Goal: Obtain resource: Download file/media

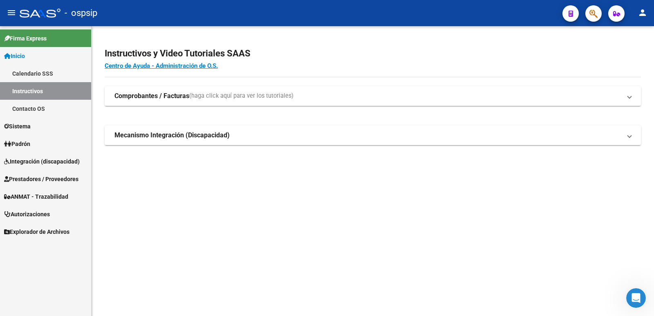
click at [27, 179] on span "Prestadores / Proveedores" at bounding box center [41, 179] width 74 height 9
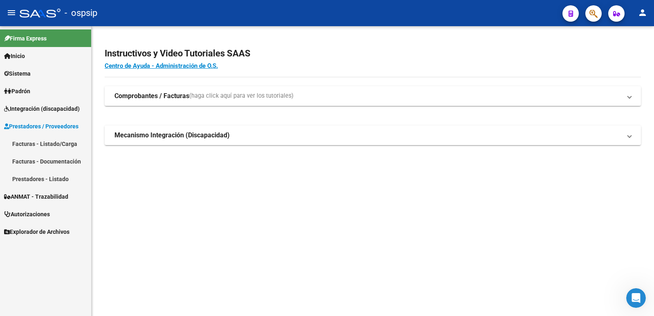
click at [40, 145] on link "Facturas - Listado/Carga" at bounding box center [45, 144] width 91 height 18
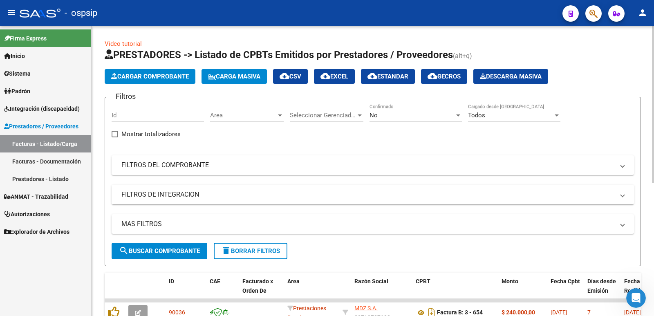
click at [489, 111] on div "Todos Cargado desde [GEOGRAPHIC_DATA]" at bounding box center [514, 113] width 92 height 18
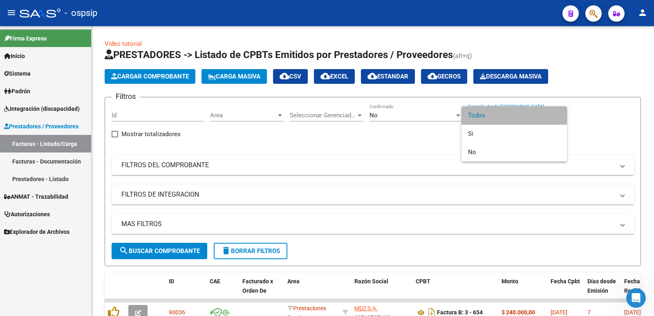
click at [483, 114] on span "Todos" at bounding box center [514, 115] width 92 height 18
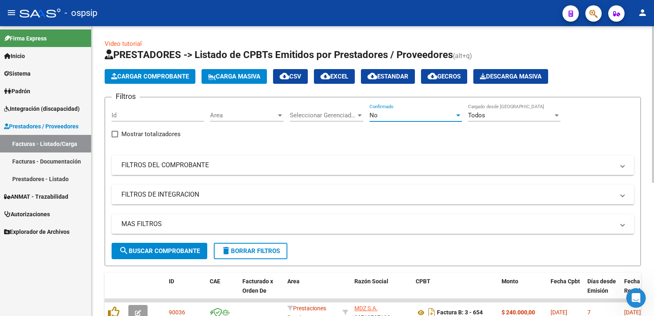
click at [418, 113] on div "No" at bounding box center [412, 115] width 85 height 7
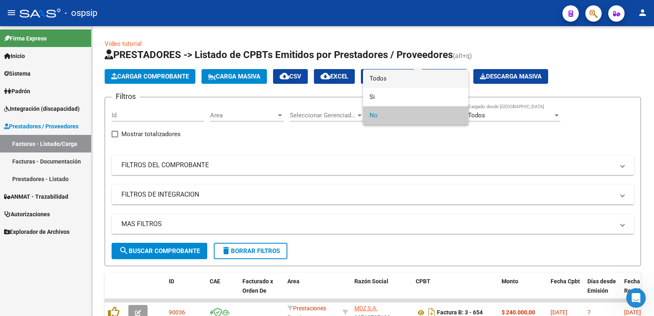
click at [400, 81] on span "Todos" at bounding box center [416, 79] width 92 height 18
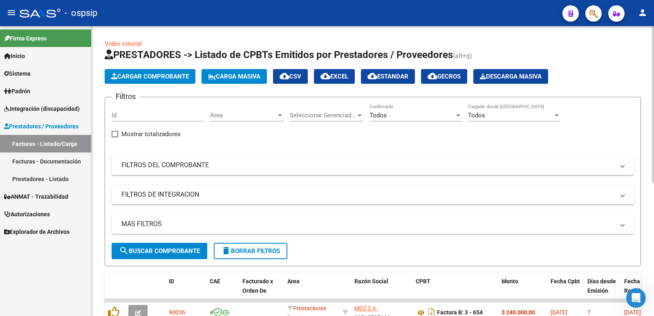
click at [433, 167] on mat-panel-title "FILTROS DEL COMPROBANTE" at bounding box center [367, 165] width 493 height 9
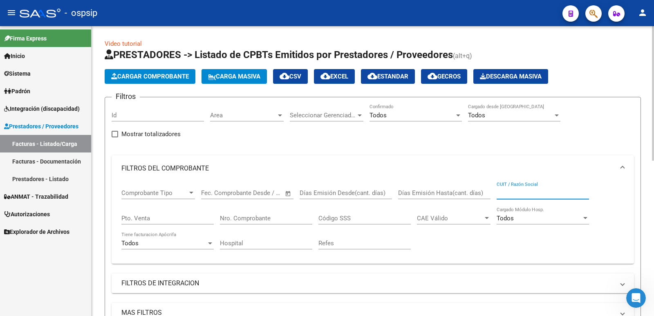
click at [552, 193] on input "CUIT / Razón Social" at bounding box center [543, 192] width 92 height 7
type input "6"
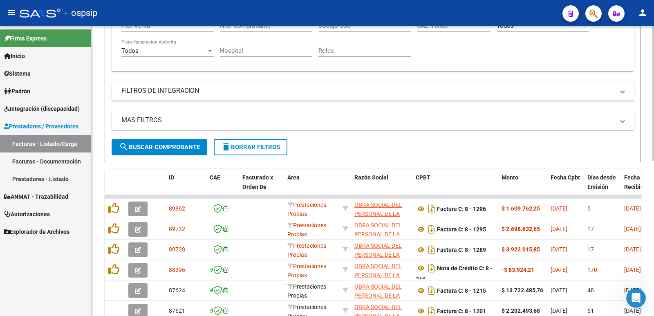
scroll to position [204, 0]
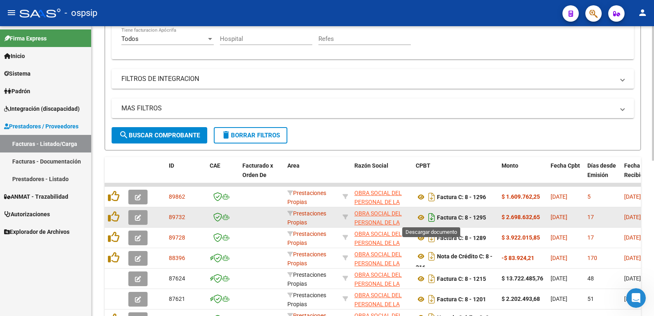
type input "30639760347"
click at [431, 219] on icon "Descargar documento" at bounding box center [432, 217] width 11 height 13
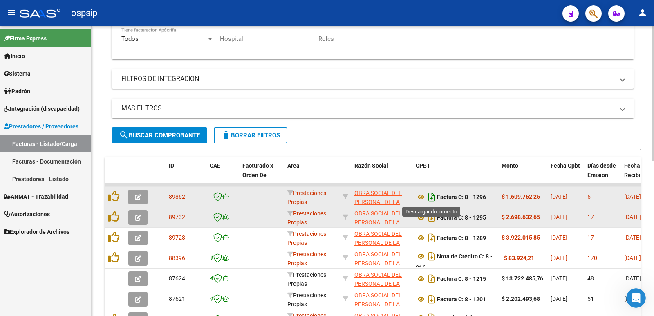
click at [432, 197] on icon "Descargar documento" at bounding box center [432, 197] width 11 height 13
click at [424, 216] on icon at bounding box center [421, 218] width 11 height 10
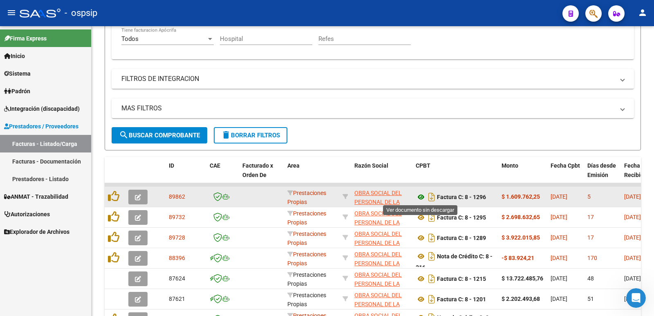
click at [422, 198] on icon at bounding box center [421, 197] width 11 height 10
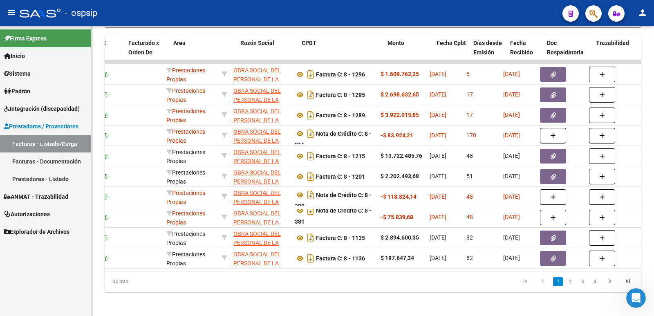
scroll to position [0, 131]
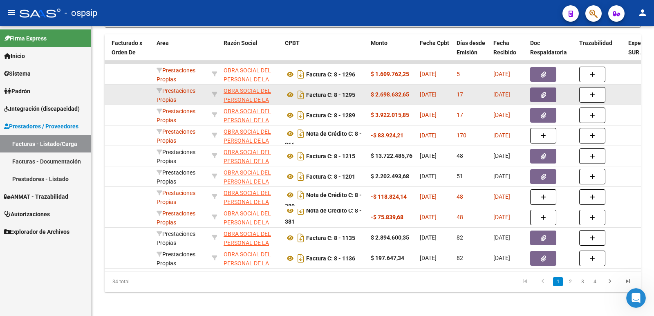
click at [541, 94] on icon "button" at bounding box center [543, 95] width 5 height 6
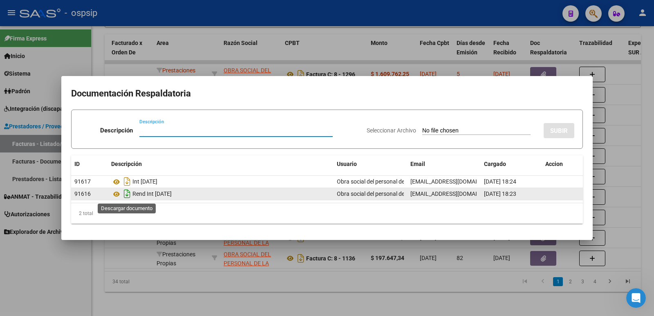
click at [127, 191] on icon "Descargar documento" at bounding box center [127, 193] width 11 height 13
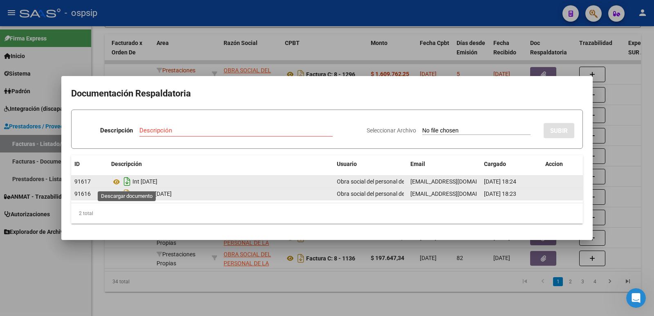
click at [126, 182] on icon "Descargar documento" at bounding box center [127, 181] width 11 height 13
click at [118, 192] on icon at bounding box center [116, 194] width 11 height 10
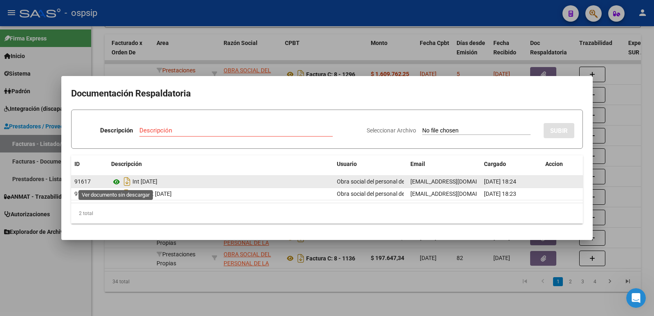
click at [118, 183] on icon at bounding box center [116, 182] width 11 height 10
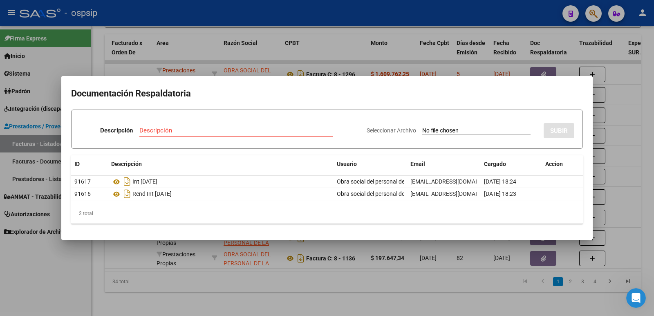
click at [367, 13] on div at bounding box center [327, 158] width 654 height 316
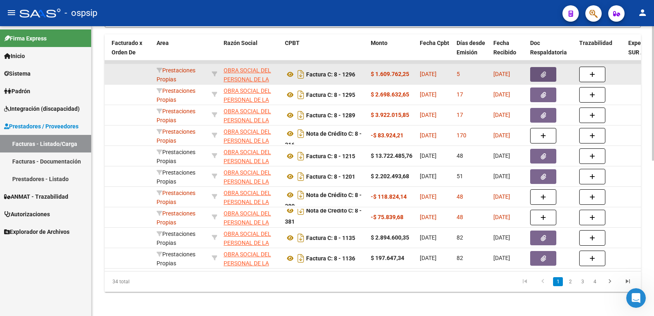
click at [543, 76] on icon "button" at bounding box center [543, 75] width 5 height 6
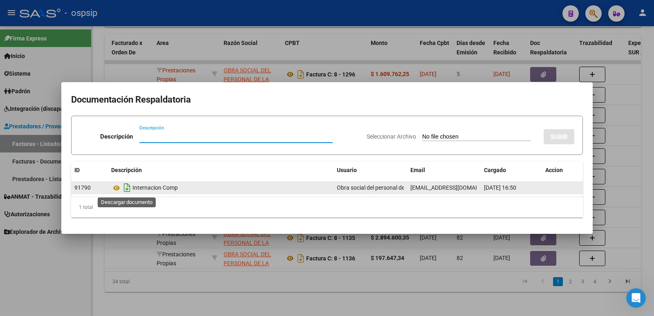
click at [126, 190] on icon "Descargar documento" at bounding box center [127, 187] width 11 height 13
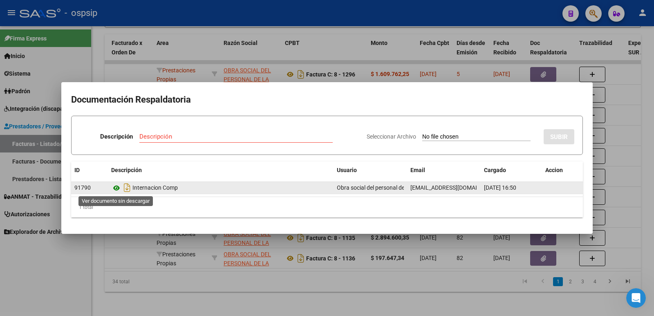
click at [119, 187] on icon at bounding box center [116, 188] width 11 height 10
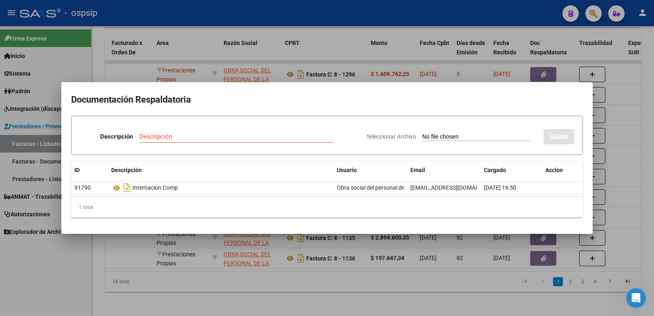
click at [275, 10] on div at bounding box center [327, 158] width 654 height 316
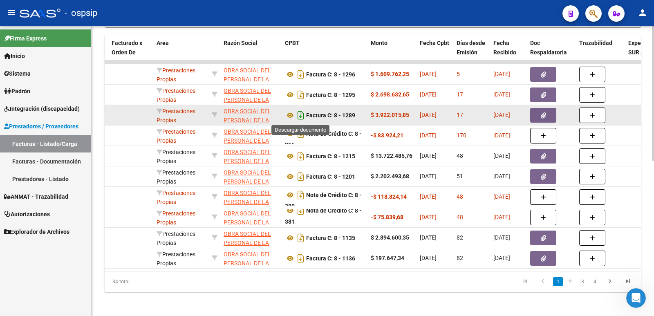
click at [300, 114] on icon "Descargar documento" at bounding box center [301, 115] width 11 height 13
click at [292, 115] on icon at bounding box center [290, 115] width 11 height 10
click at [546, 112] on span "button" at bounding box center [543, 115] width 5 height 7
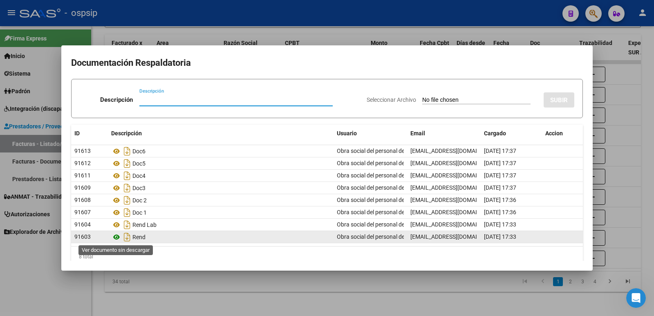
click at [119, 236] on icon at bounding box center [116, 237] width 11 height 10
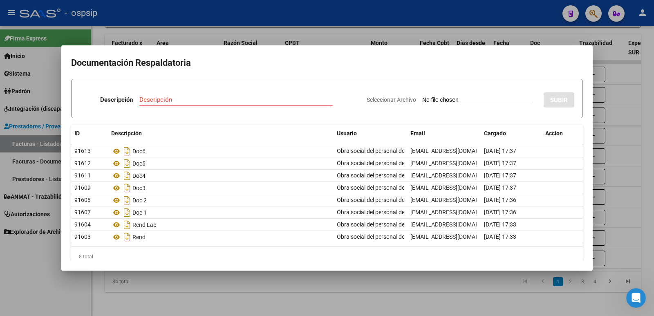
click at [366, 10] on div at bounding box center [327, 158] width 654 height 316
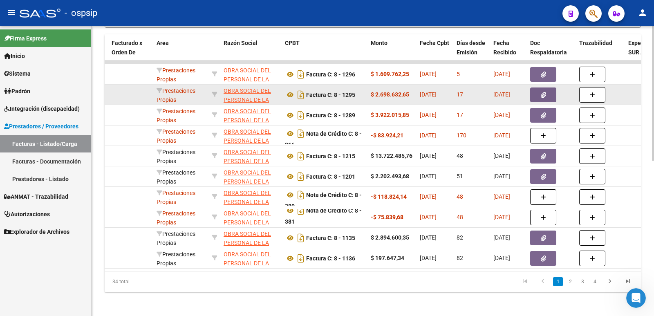
click at [537, 96] on button "button" at bounding box center [543, 95] width 26 height 15
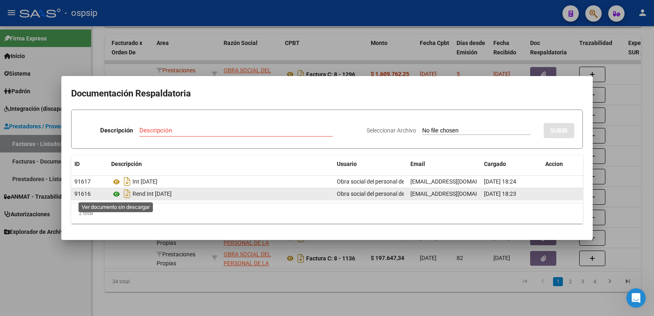
click at [116, 193] on icon at bounding box center [116, 194] width 11 height 10
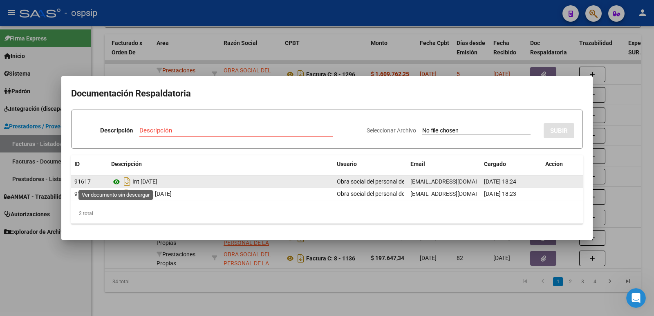
click at [115, 182] on icon at bounding box center [116, 182] width 11 height 10
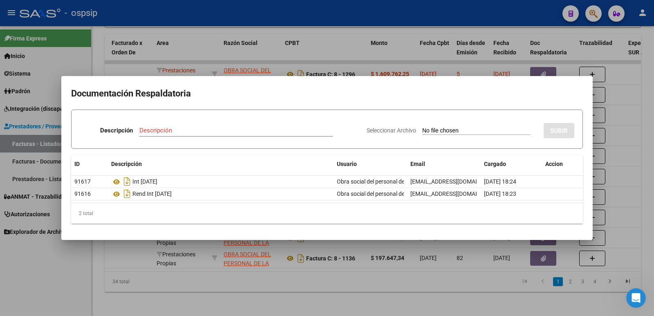
click at [334, 18] on div at bounding box center [327, 158] width 654 height 316
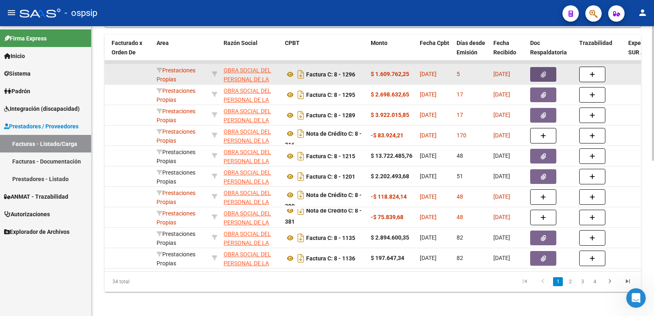
click at [543, 74] on icon "button" at bounding box center [543, 75] width 5 height 6
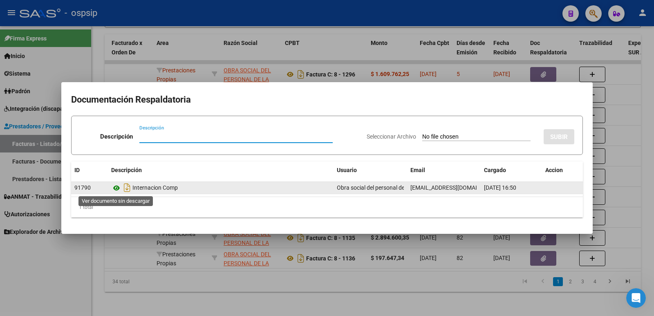
click at [116, 189] on icon at bounding box center [116, 188] width 11 height 10
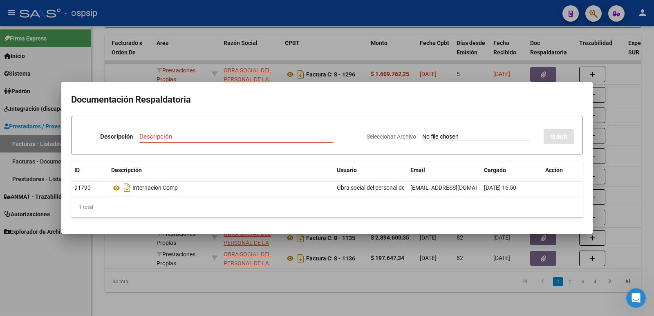
click at [365, 12] on div at bounding box center [327, 158] width 654 height 316
